Goal: Navigation & Orientation: Find specific page/section

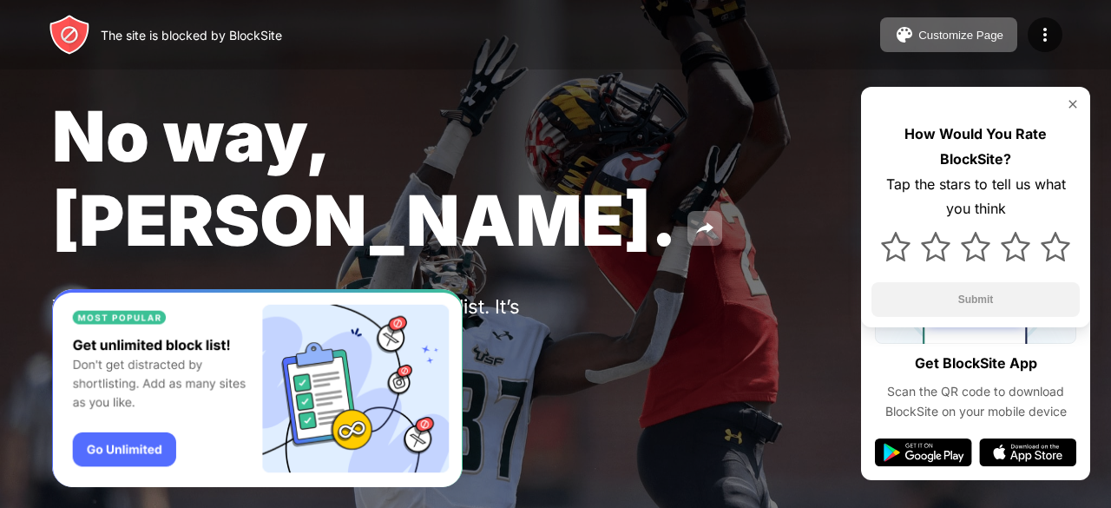
click at [1075, 103] on img at bounding box center [1073, 104] width 14 height 14
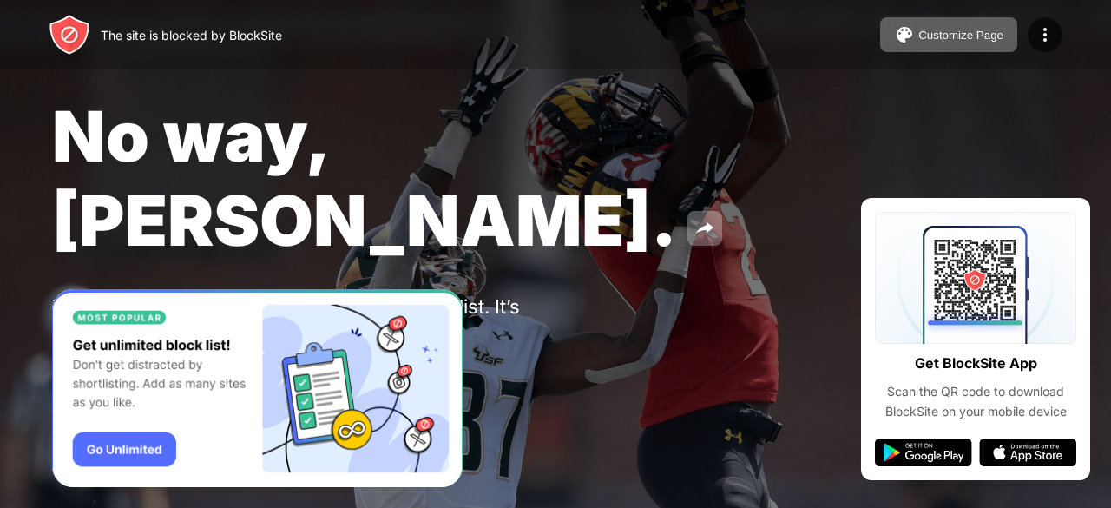
click at [583, 263] on div "No way, [PERSON_NAME]. You put [DOMAIN_NAME] in your Block Sites list. It’s pro…" at bounding box center [555, 243] width 1111 height 486
